Goal: Task Accomplishment & Management: Use online tool/utility

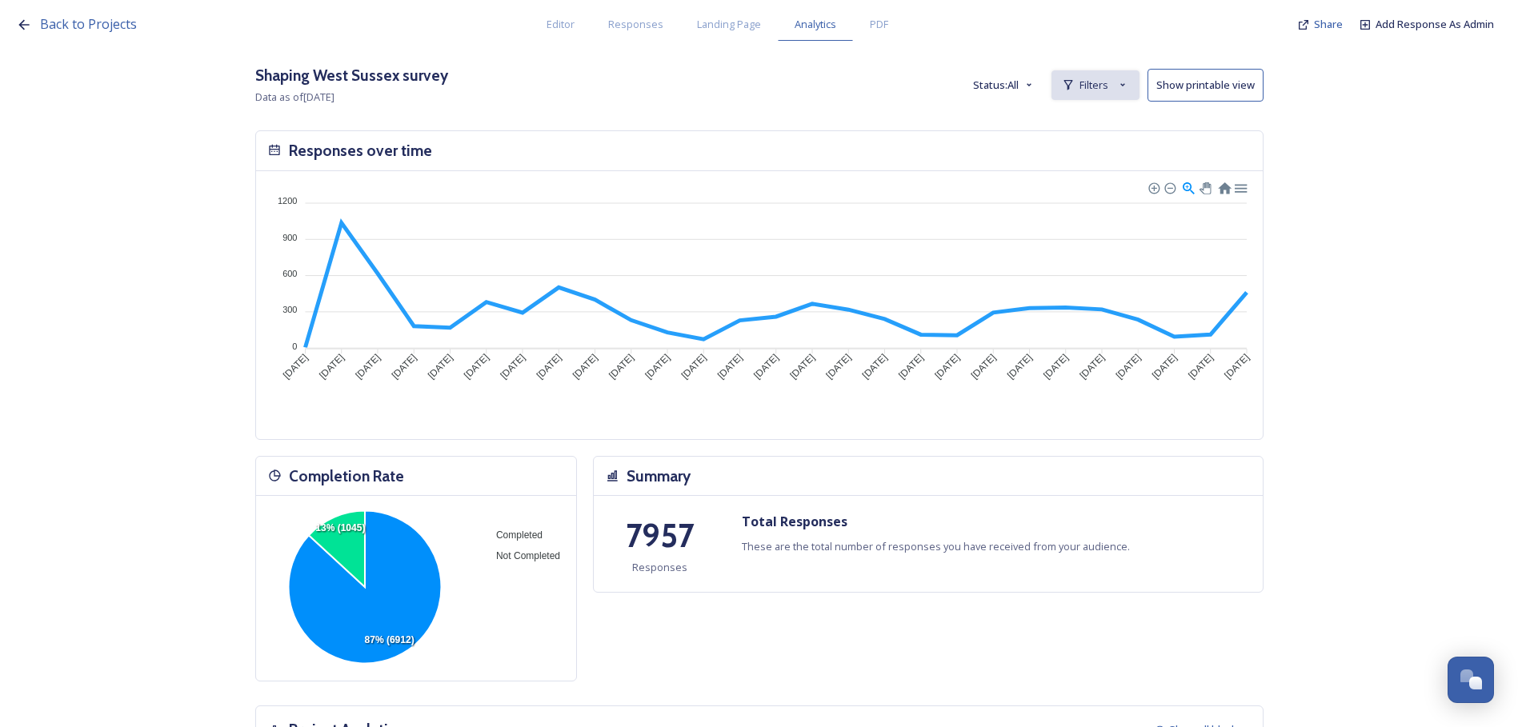
click at [1108, 84] on span "Filters" at bounding box center [1093, 85] width 29 height 15
click at [1080, 125] on div "New Filter" at bounding box center [1095, 120] width 86 height 31
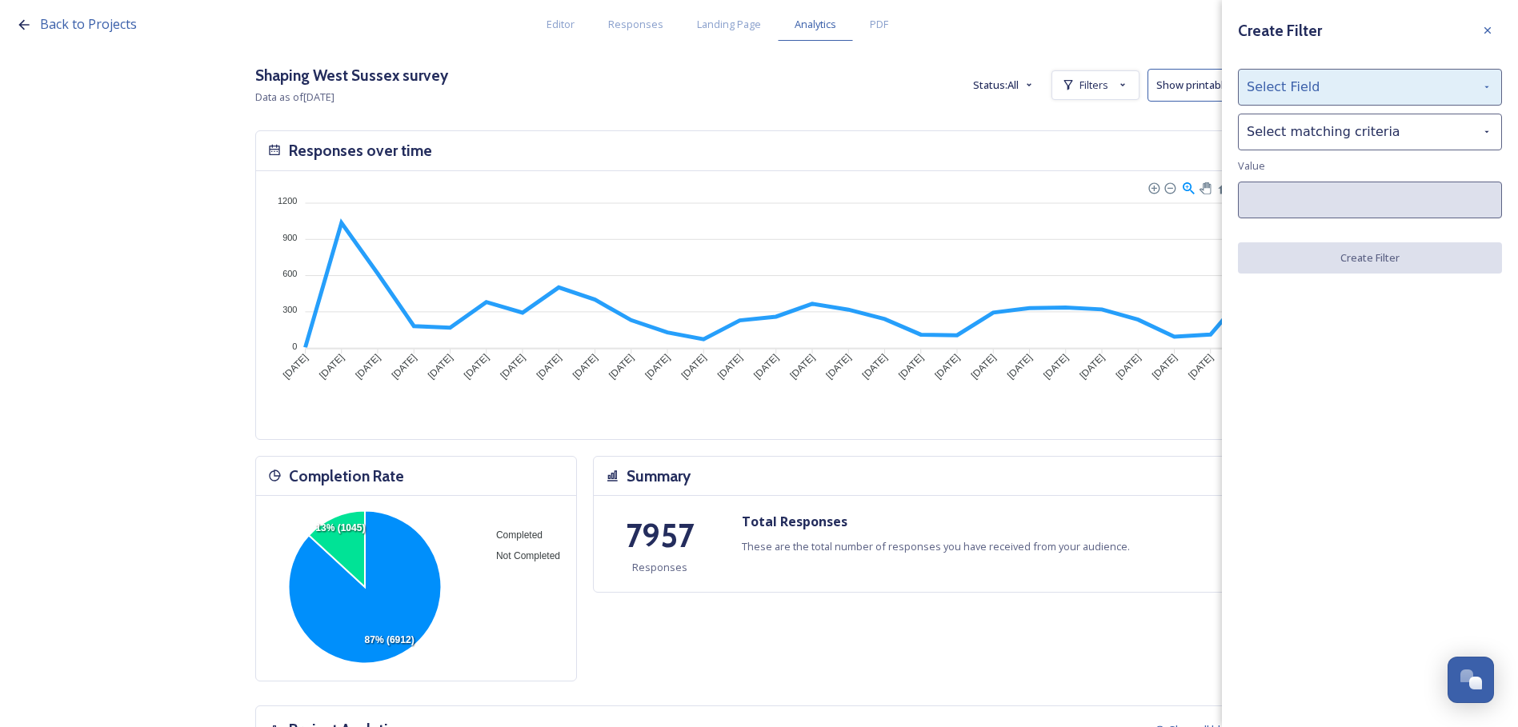
click at [1292, 91] on div "Select Field" at bounding box center [1370, 87] width 264 height 37
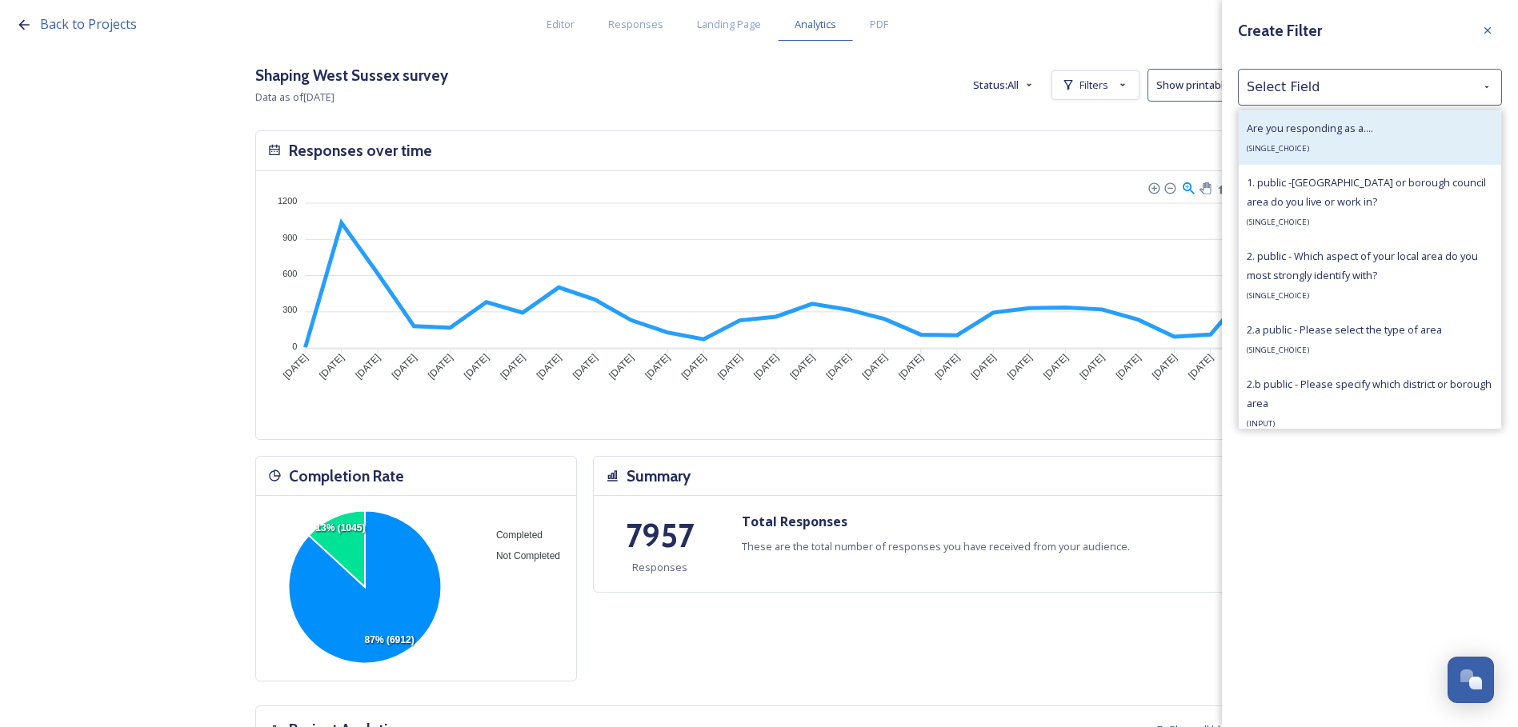
click at [1272, 132] on span "Are you responding as a...." at bounding box center [1310, 128] width 126 height 14
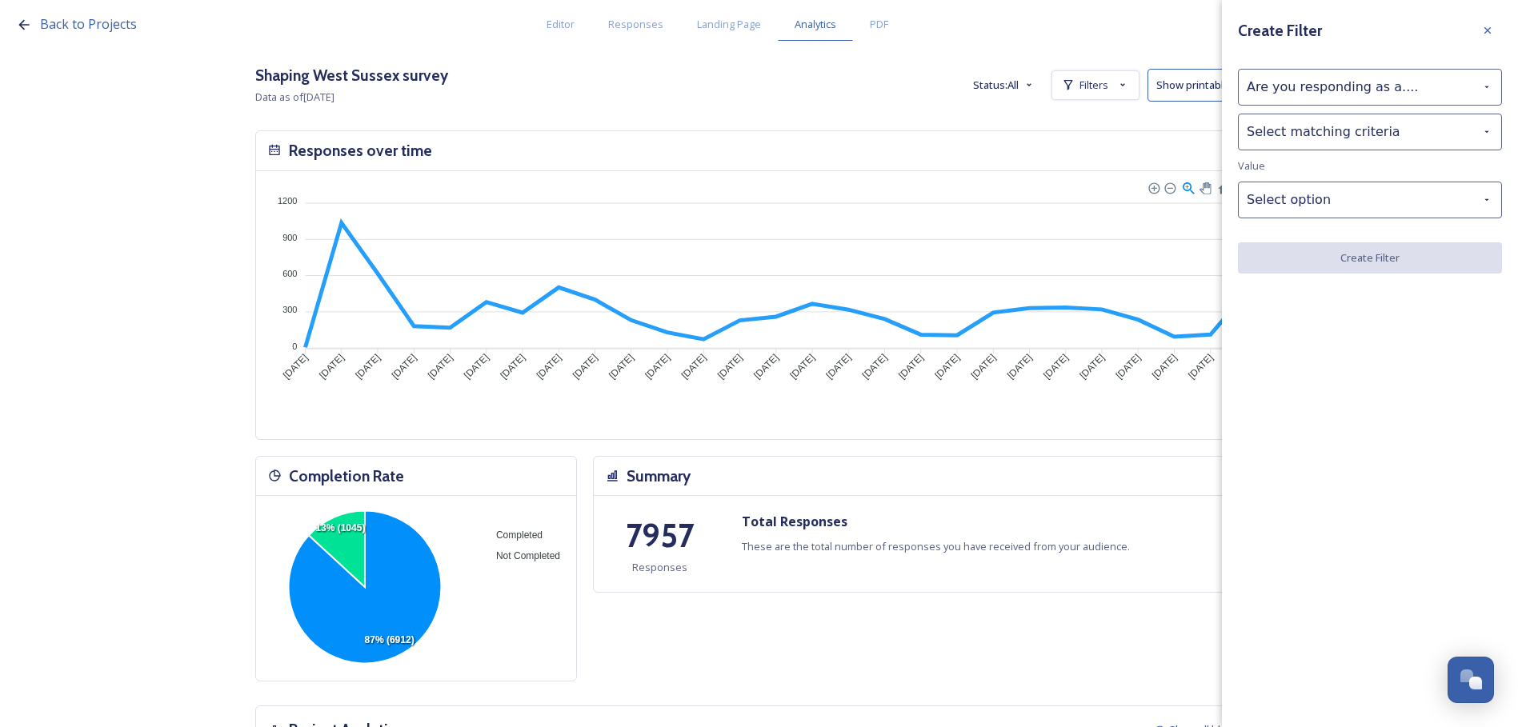
click at [1272, 132] on div "Select matching criteria" at bounding box center [1370, 132] width 264 height 37
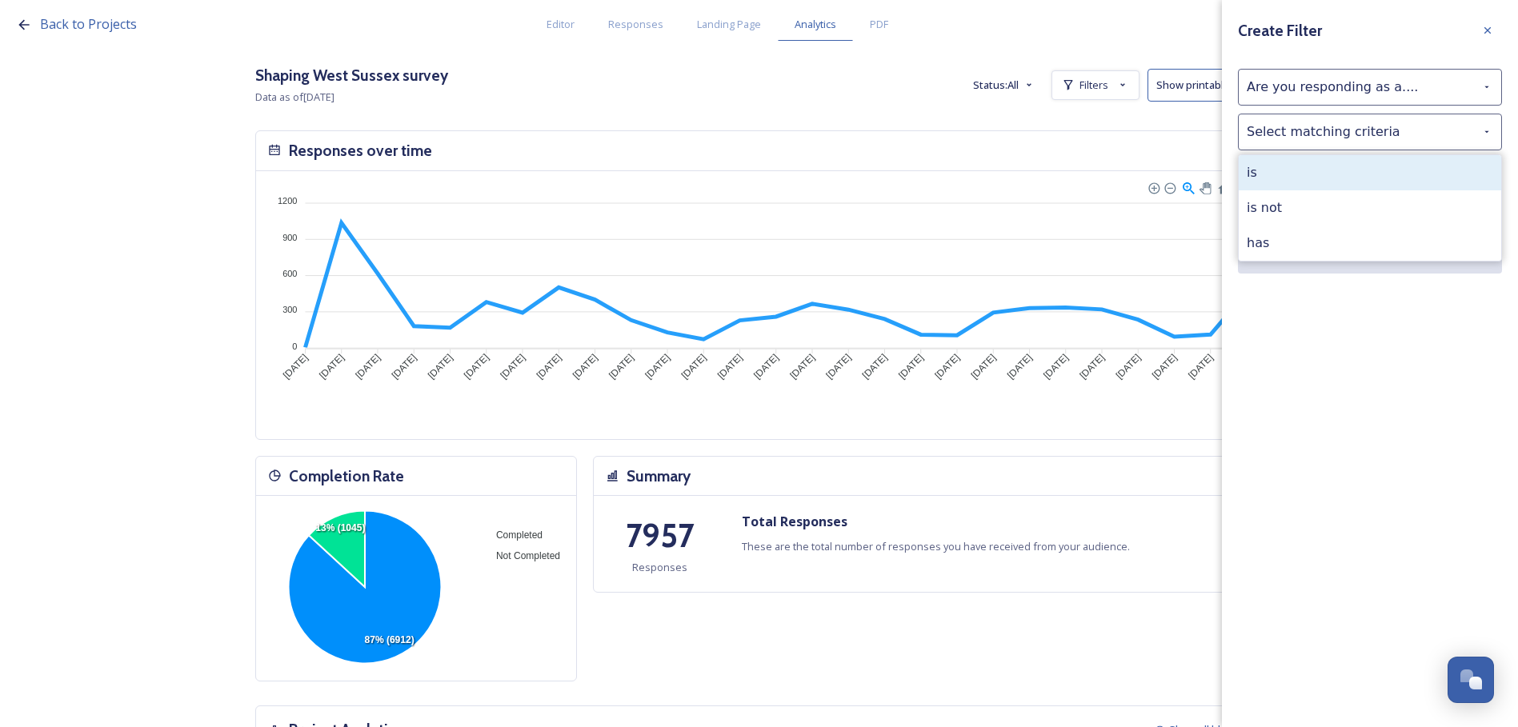
click at [1265, 176] on div "is" at bounding box center [1370, 172] width 262 height 35
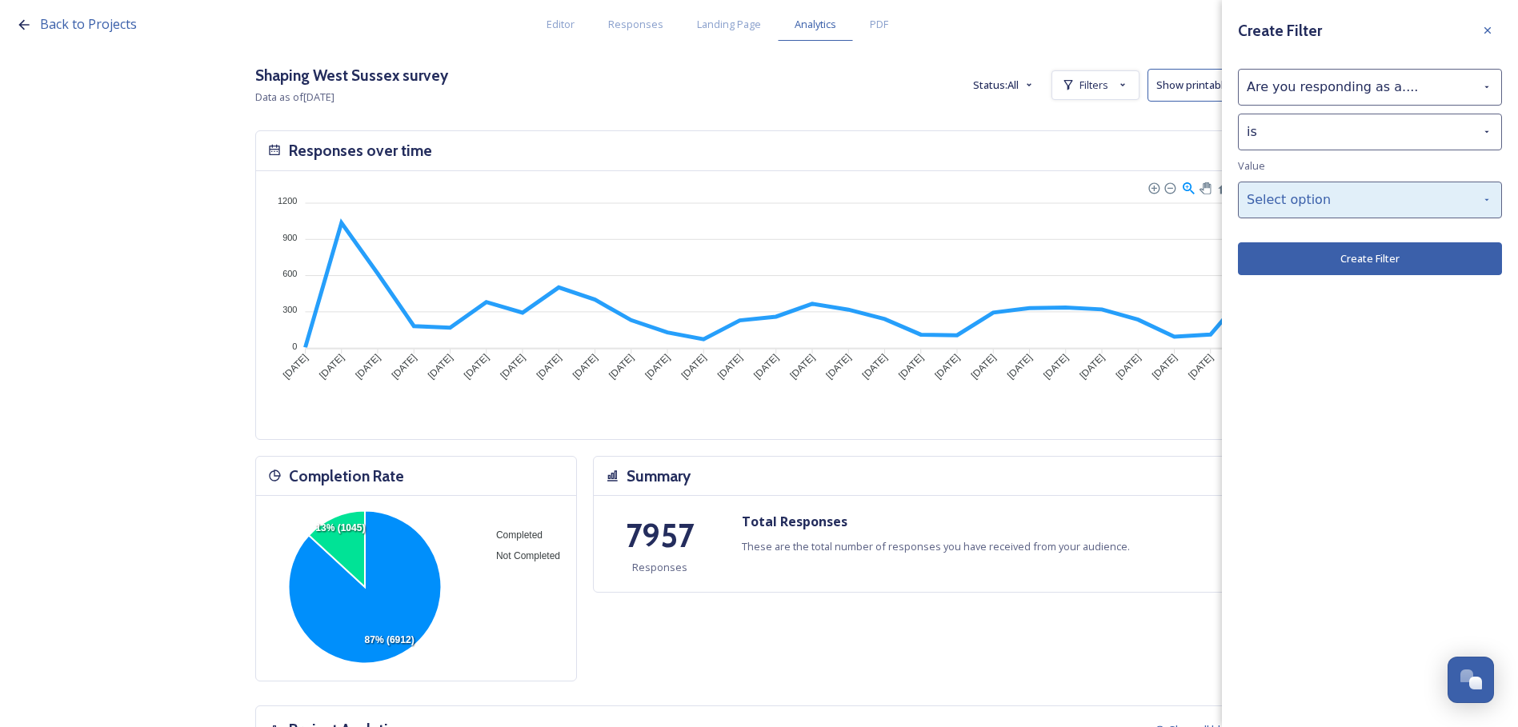
click at [1293, 191] on div "Select option" at bounding box center [1370, 200] width 264 height 37
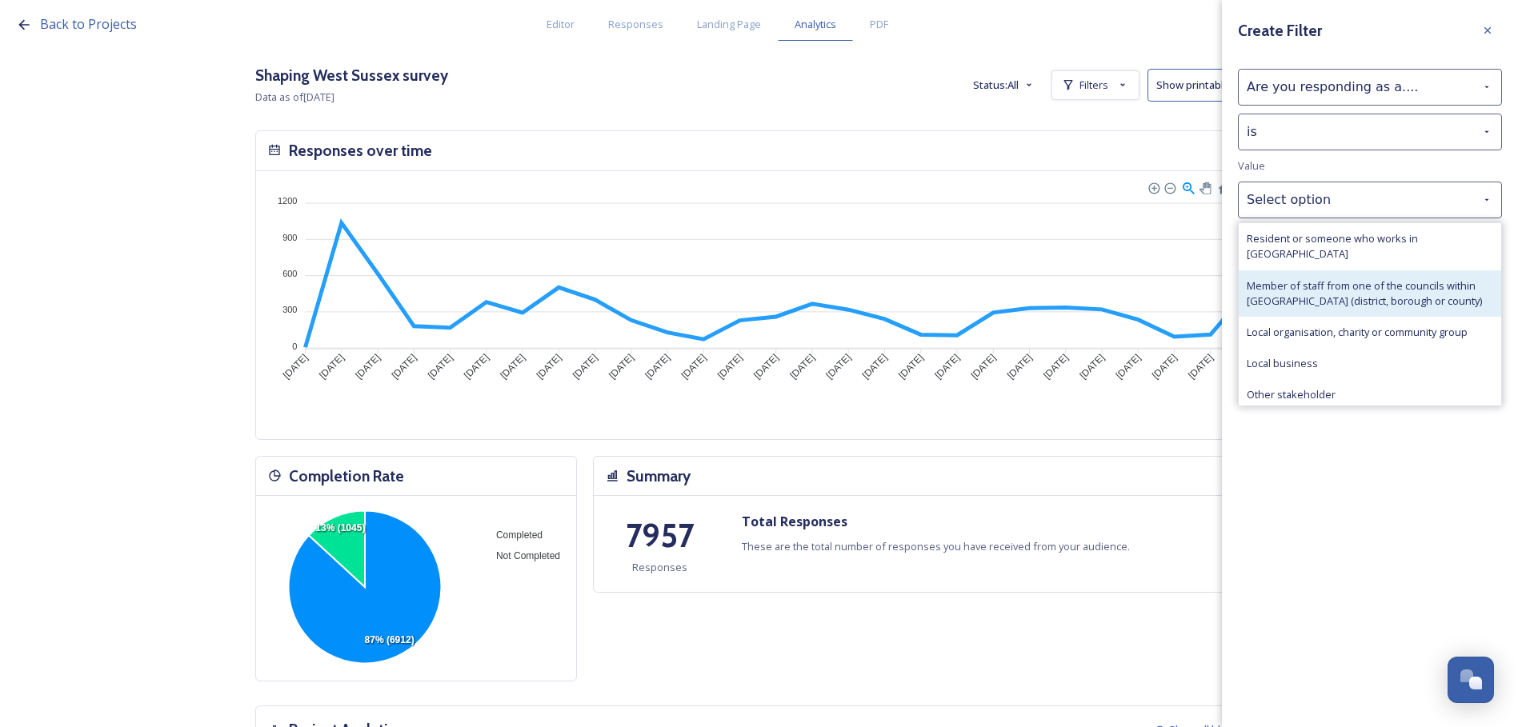
click at [1301, 278] on span "Member of staff from one of the councils within [GEOGRAPHIC_DATA] (district, bo…" at bounding box center [1370, 293] width 246 height 30
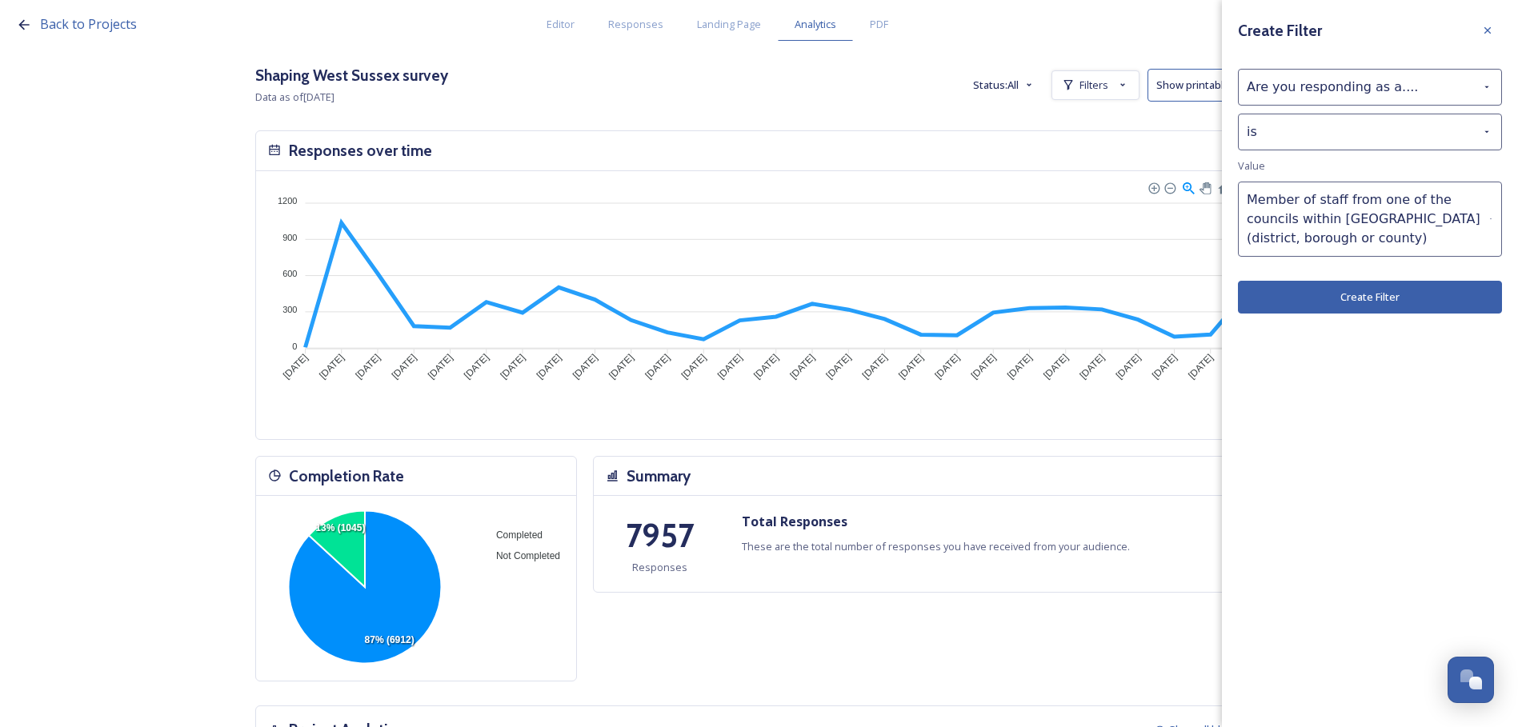
click at [1383, 303] on button "Create Filter" at bounding box center [1370, 297] width 264 height 33
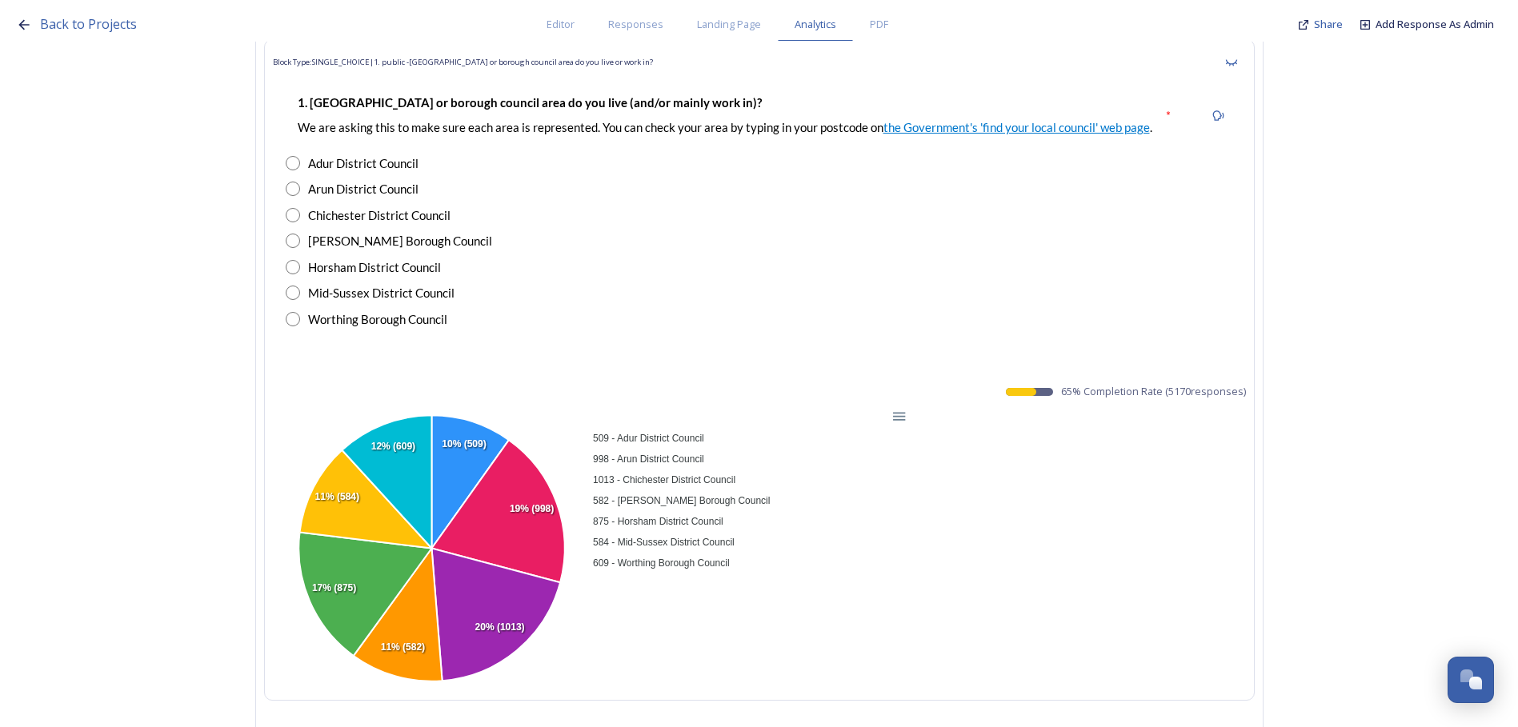
scroll to position [1360, 0]
